Goal: Task Accomplishment & Management: Use online tool/utility

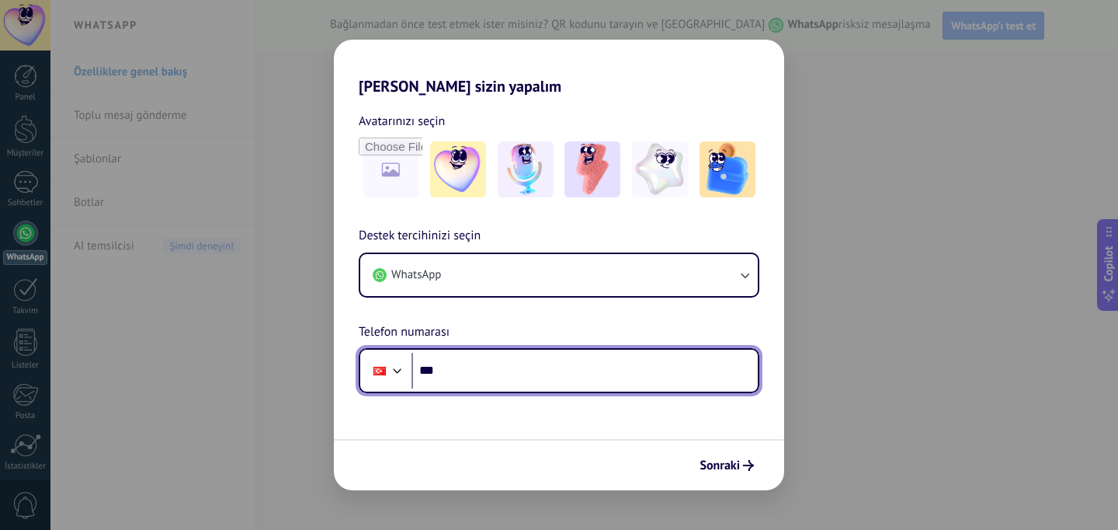
click at [500, 366] on input "***" at bounding box center [584, 370] width 346 height 36
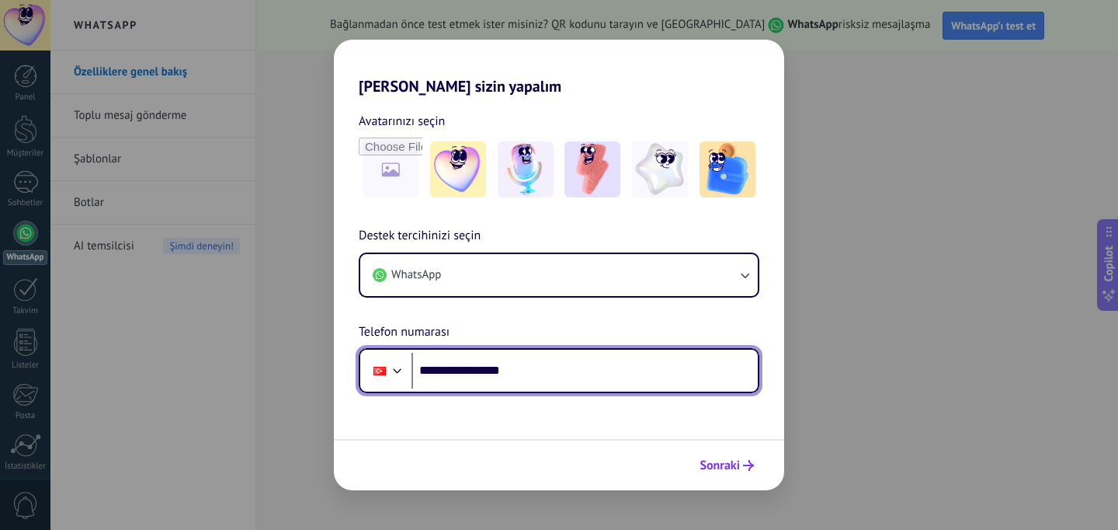
type input "**********"
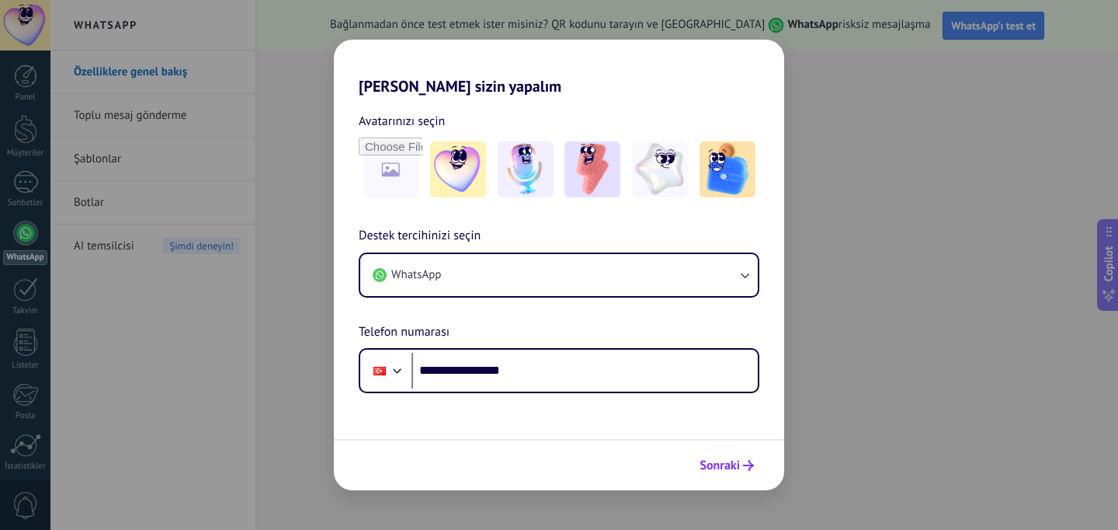
click at [704, 474] on button "Sonraki" at bounding box center [727, 465] width 68 height 26
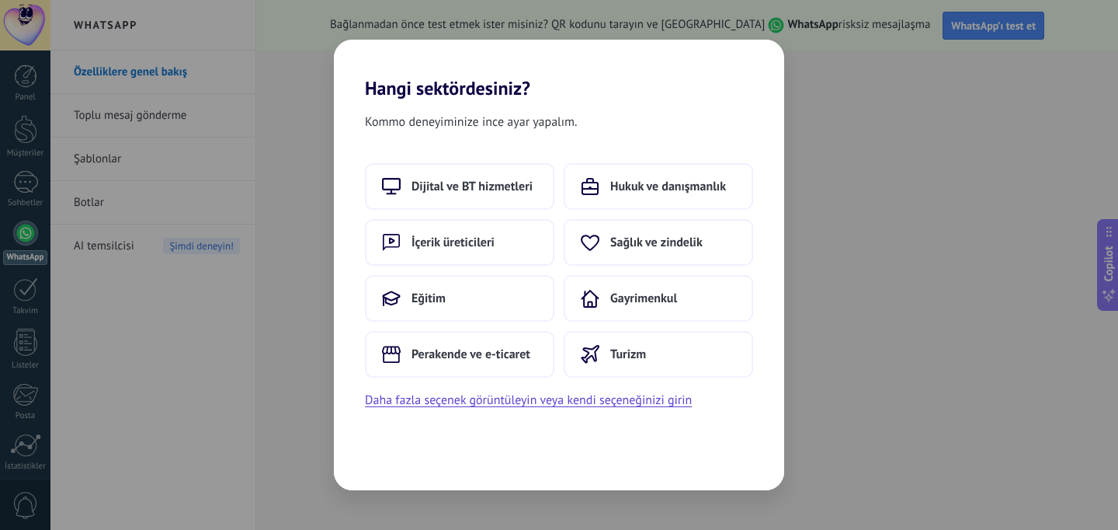
drag, startPoint x: 470, startPoint y: 179, endPoint x: 241, endPoint y: 226, distance: 233.1
click at [241, 226] on div "Hangi sektördesiniz? Kommo deneyiminize ince ayar yapalım. Dijital ve BT hizmet…" at bounding box center [559, 265] width 1118 height 530
click at [459, 177] on button "Dijital ve BT hizmetleri" at bounding box center [459, 186] width 189 height 47
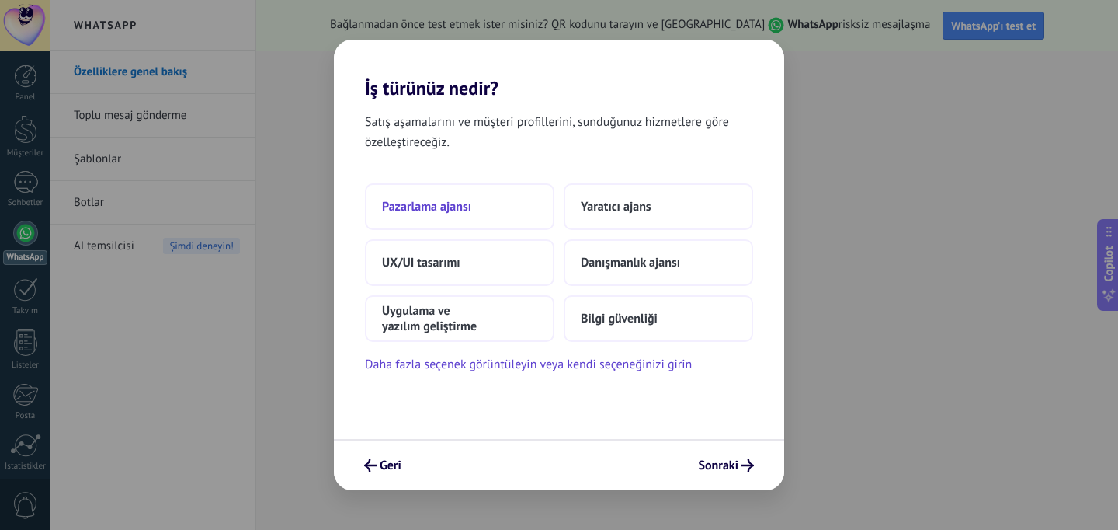
click at [493, 207] on button "Pazarlama ajansı" at bounding box center [459, 206] width 189 height 47
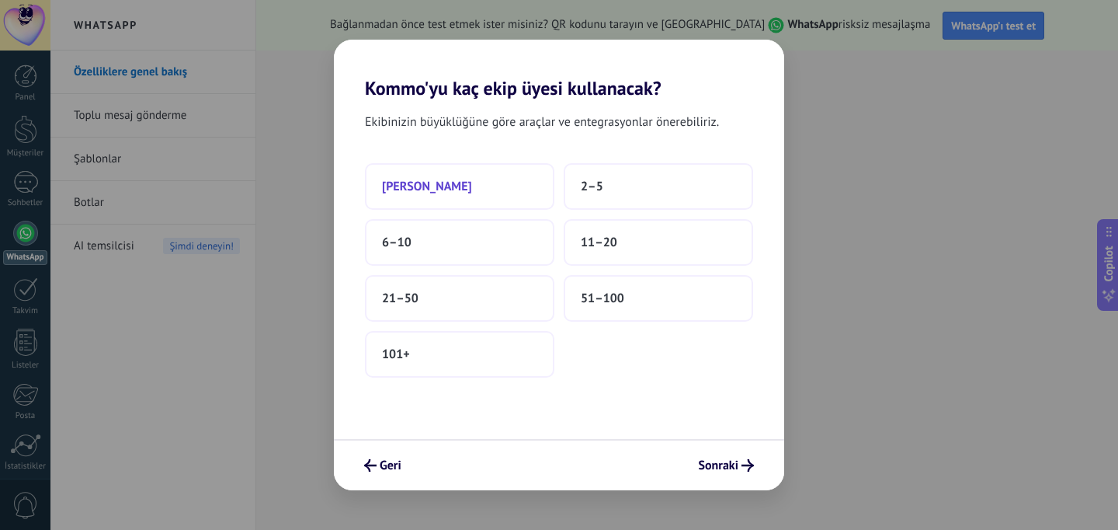
click at [450, 192] on button "[PERSON_NAME]" at bounding box center [459, 186] width 189 height 47
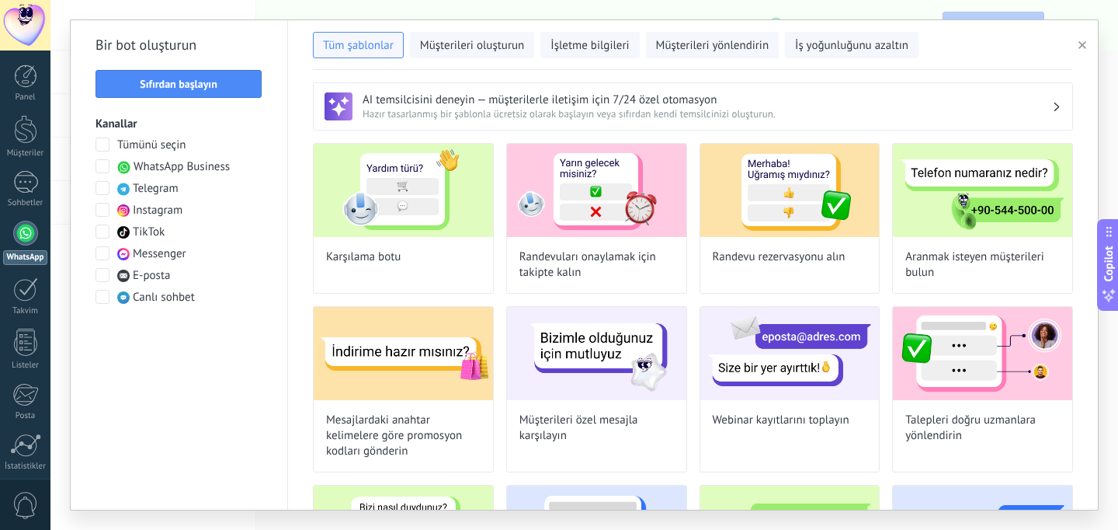
click at [498, 226] on div "Karşılama botu Randevuları onaylamak için takipte kalın Randevu rezervasyonu al…" at bounding box center [693, 494] width 760 height 702
click at [207, 76] on button "Sıfırdan başlayın" at bounding box center [178, 84] width 166 height 28
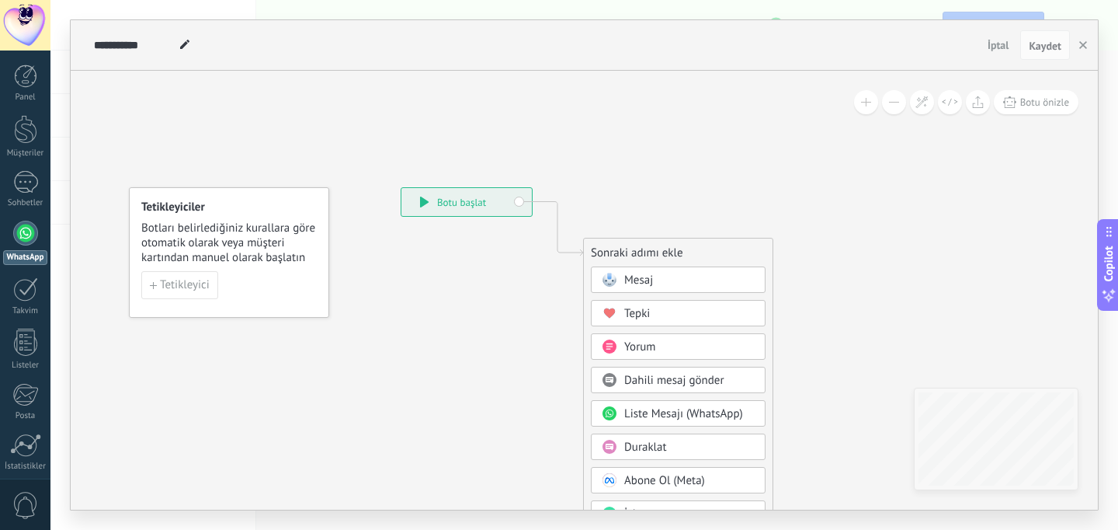
click at [664, 278] on div "Mesaj" at bounding box center [689, 281] width 130 height 16
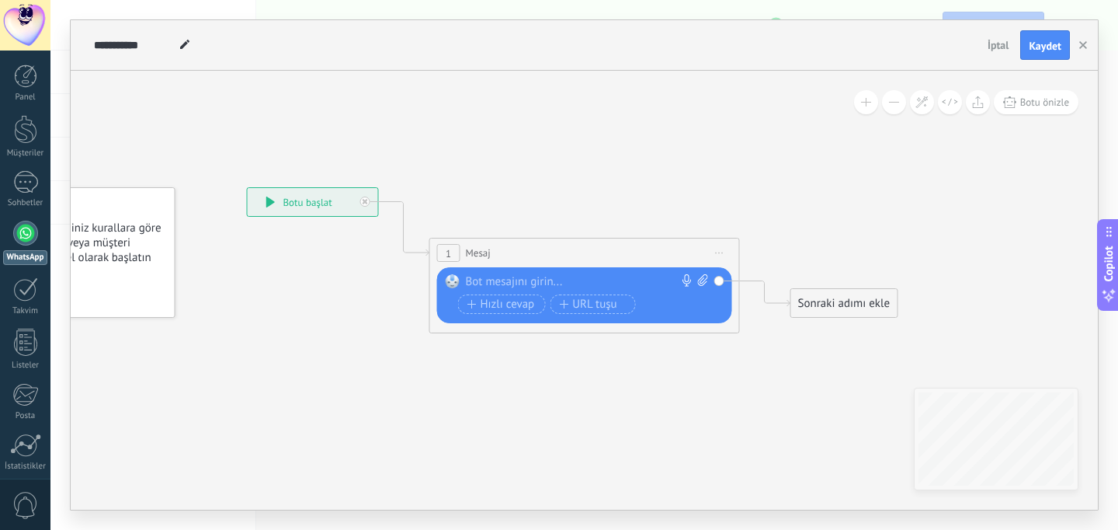
click at [617, 276] on div at bounding box center [581, 282] width 231 height 16
click at [819, 291] on div "Sonraki adımı ekle" at bounding box center [844, 303] width 106 height 26
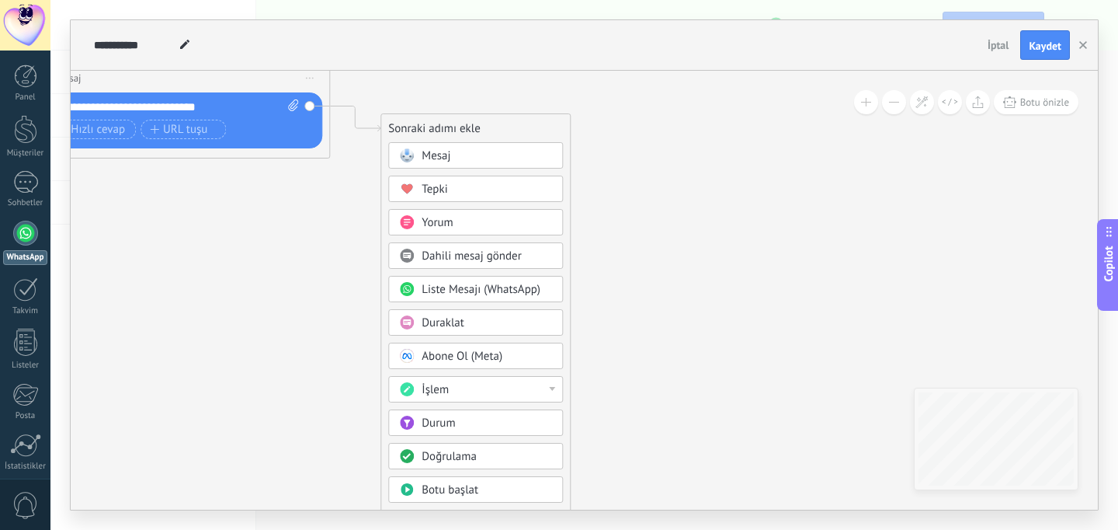
click at [542, 387] on div "İşlem" at bounding box center [487, 390] width 130 height 16
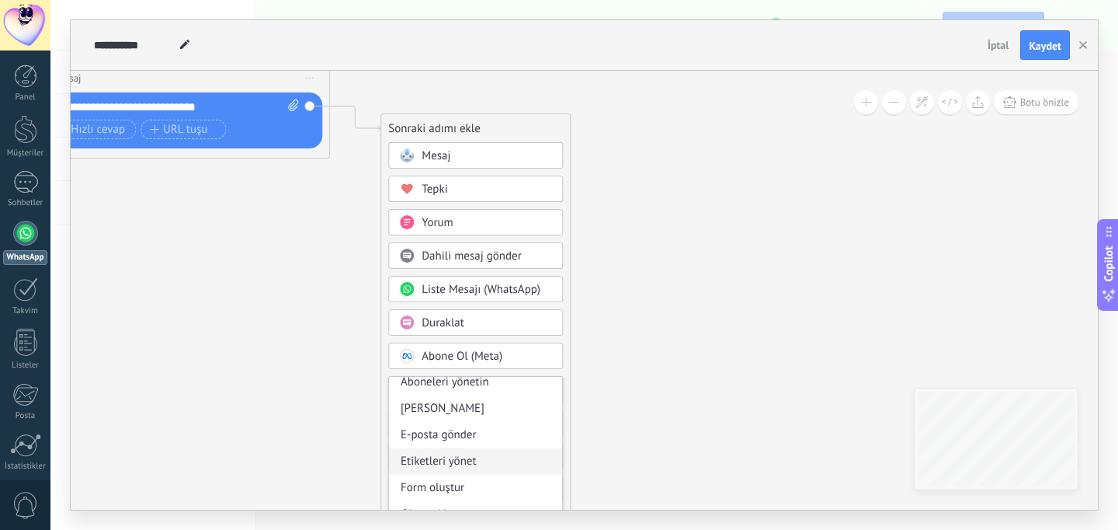
scroll to position [9, 0]
click at [508, 414] on div "[PERSON_NAME]" at bounding box center [475, 407] width 173 height 26
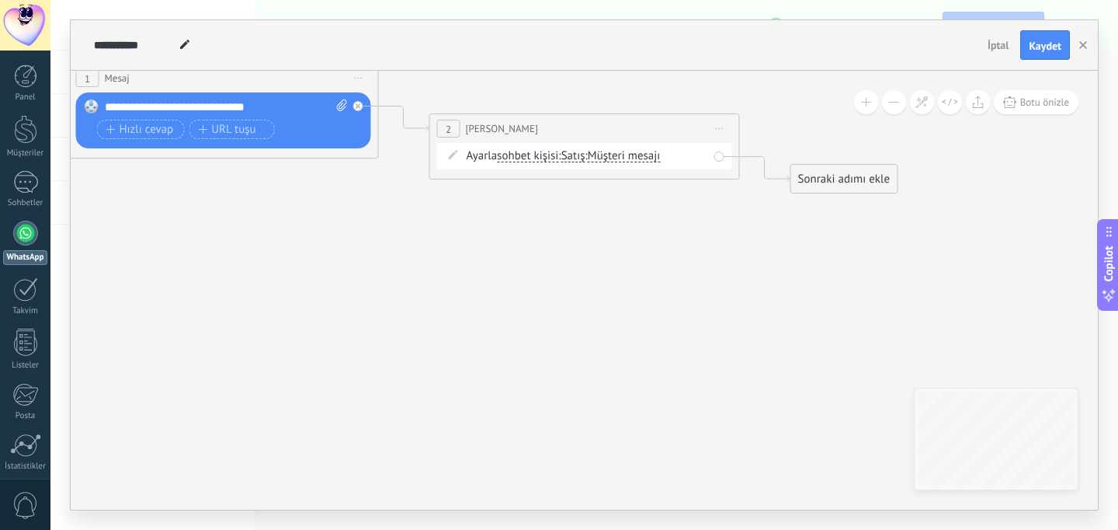
click at [676, 155] on div "Ayarla sohbet kişisi sohbet kişisi all contacts main contact müşteri işletme gö…" at bounding box center [587, 156] width 241 height 16
click at [660, 159] on span "Müşteri mesajı" at bounding box center [624, 156] width 73 height 12
click at [660, 159] on button "Müşteri mesajı" at bounding box center [677, 156] width 194 height 28
click at [519, 226] on icon at bounding box center [381, 103] width 1766 height 958
click at [603, 153] on span "Müşteri mesajı" at bounding box center [624, 156] width 73 height 12
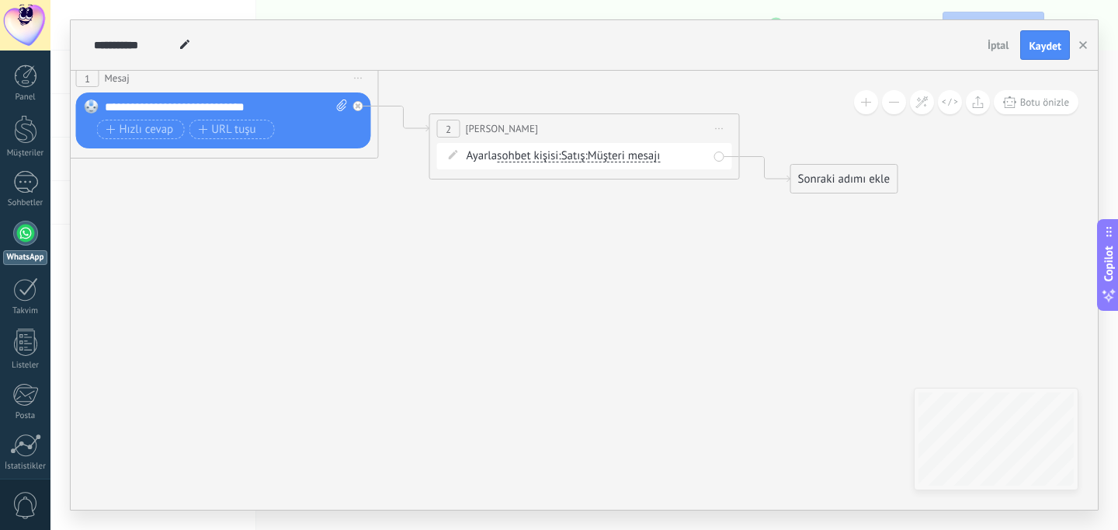
click at [603, 153] on button "Müşteri mesajı" at bounding box center [677, 156] width 194 height 28
click at [727, 266] on icon at bounding box center [381, 103] width 1766 height 958
click at [703, 137] on div "**********" at bounding box center [584, 128] width 309 height 29
click at [719, 130] on span "Önizlemeye buradan başlayın [GEOGRAPHIC_DATA]dır Yinele Sil" at bounding box center [719, 128] width 25 height 23
click at [766, 230] on div "Sil" at bounding box center [806, 230] width 184 height 26
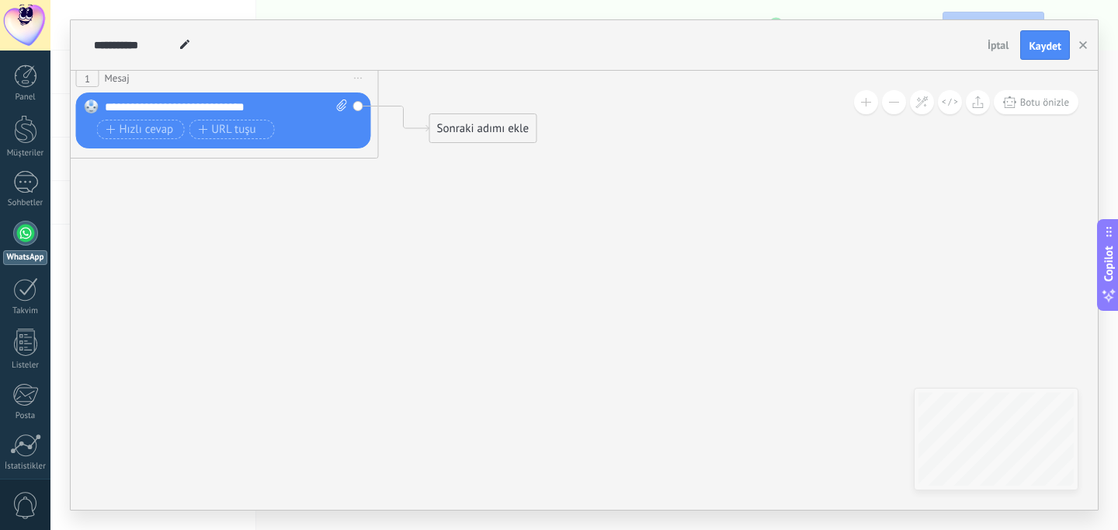
click at [471, 123] on div "Sonraki adımı ekle" at bounding box center [483, 129] width 106 height 26
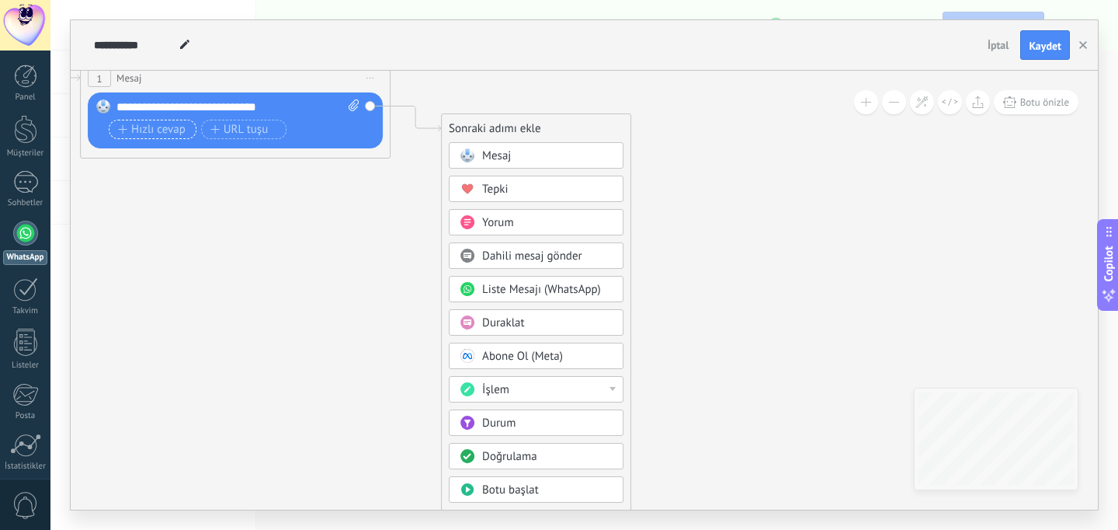
click at [139, 130] on span "Hızlı cevap" at bounding box center [152, 129] width 68 height 12
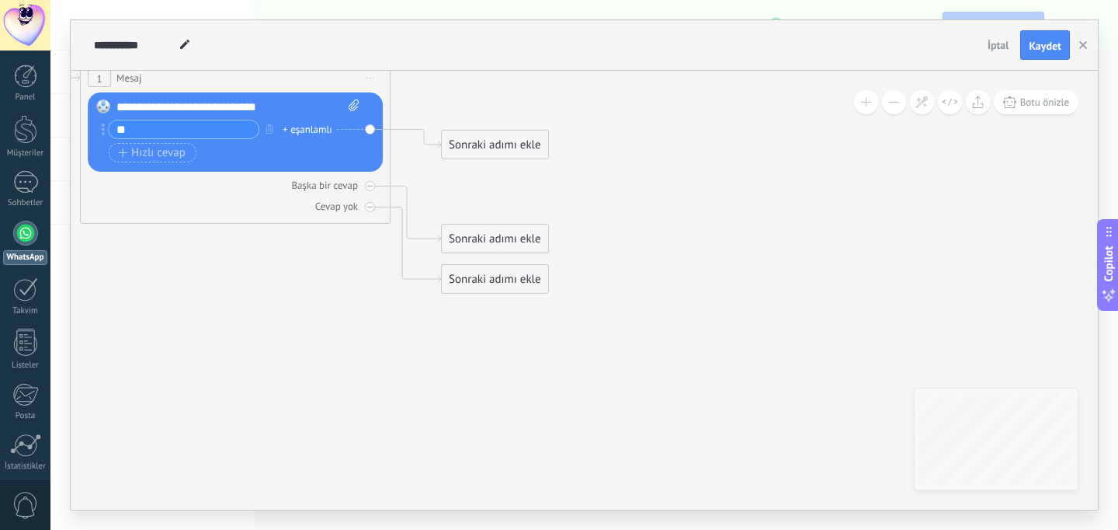
type input "*"
type input "**********"
click at [320, 128] on div "+ eşanlamlı" at bounding box center [308, 130] width 50 height 16
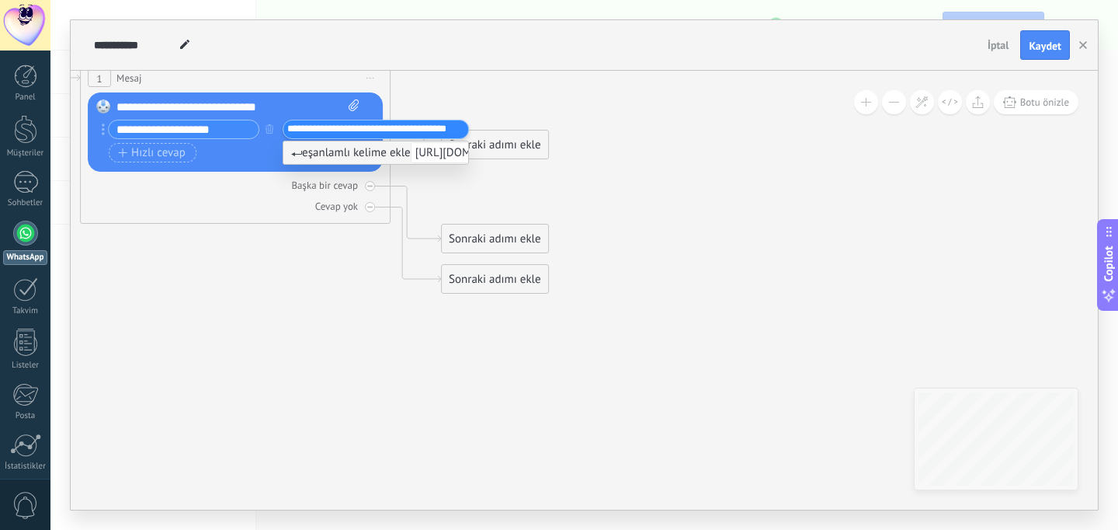
type input "**********"
click at [234, 126] on input "**********" at bounding box center [184, 129] width 150 height 18
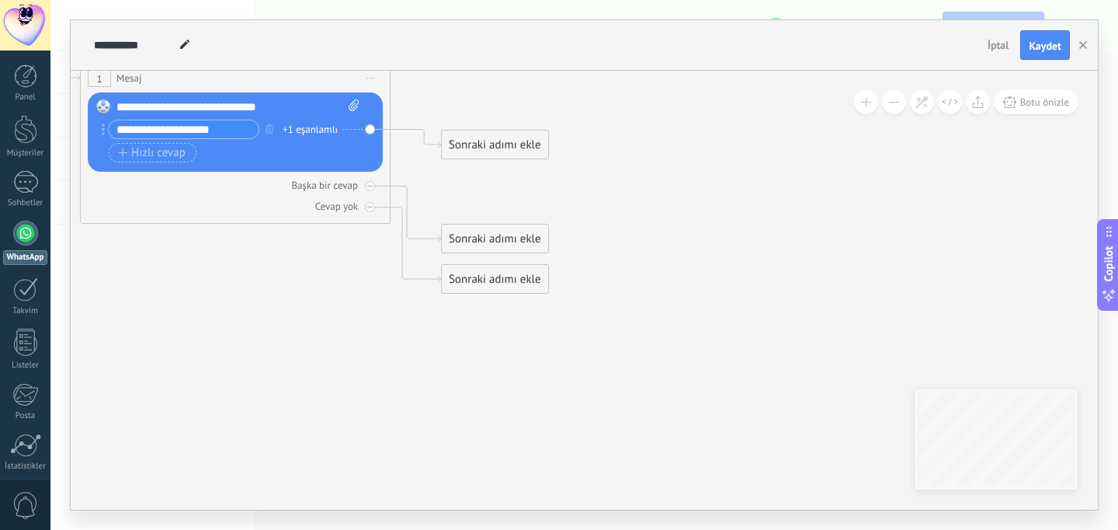
click at [234, 126] on input "**********" at bounding box center [184, 129] width 150 height 18
click at [252, 238] on icon at bounding box center [211, 397] width 1405 height 1547
click at [30, 229] on div at bounding box center [25, 232] width 25 height 25
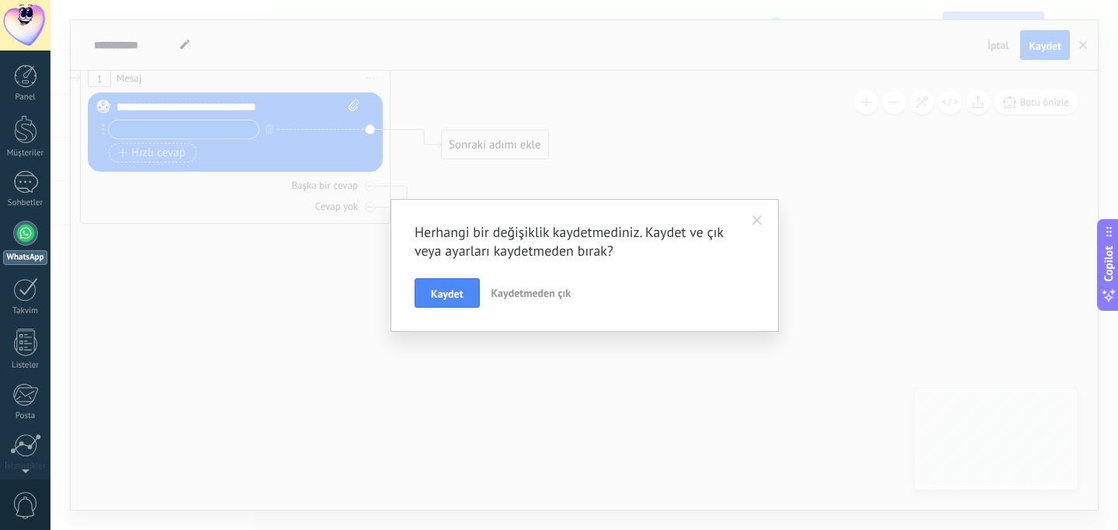
click at [530, 286] on span "Kaydetmeden çık" at bounding box center [531, 293] width 80 height 14
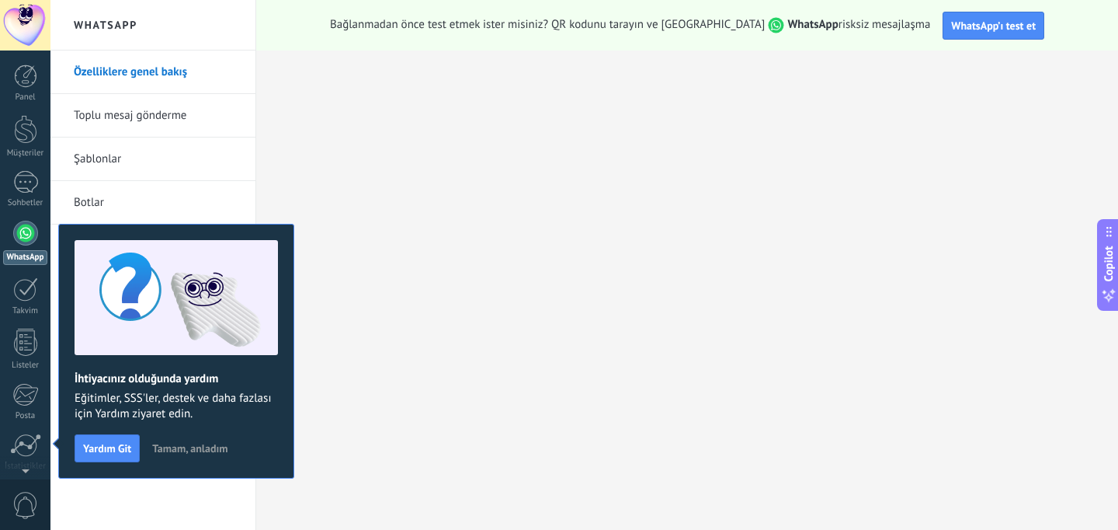
click at [29, 239] on div at bounding box center [25, 232] width 25 height 25
click at [24, 197] on link "Sohbetler" at bounding box center [25, 189] width 50 height 37
